Goal: Information Seeking & Learning: Learn about a topic

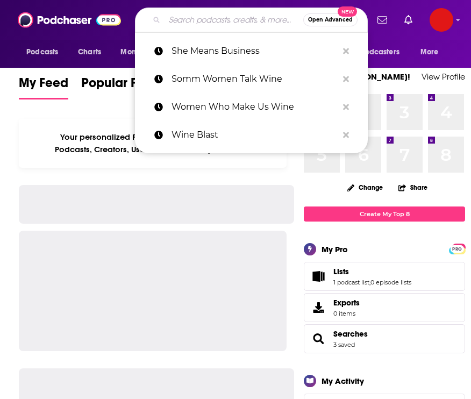
click at [209, 21] on input "Search podcasts, credits, & more..." at bounding box center [234, 19] width 139 height 17
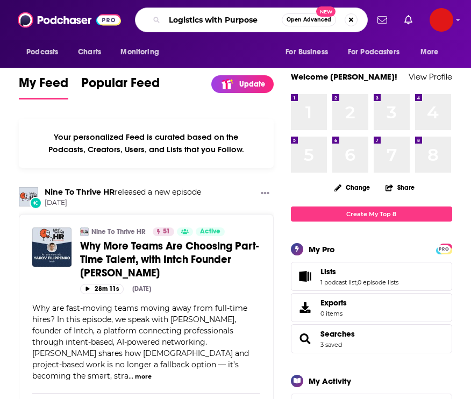
type input "Logistics with Purpose"
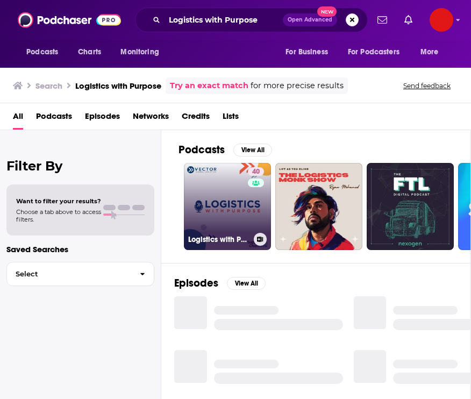
click at [206, 189] on link "40 Logistics with Purpose" at bounding box center [227, 206] width 87 height 87
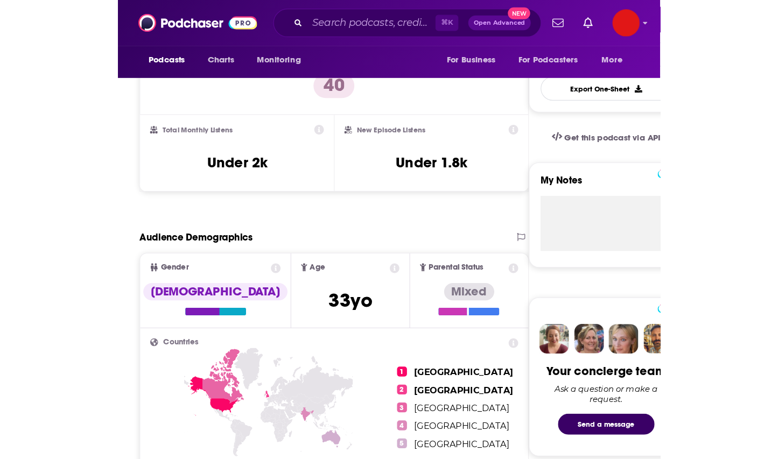
scroll to position [298, 0]
